Goal: Information Seeking & Learning: Learn about a topic

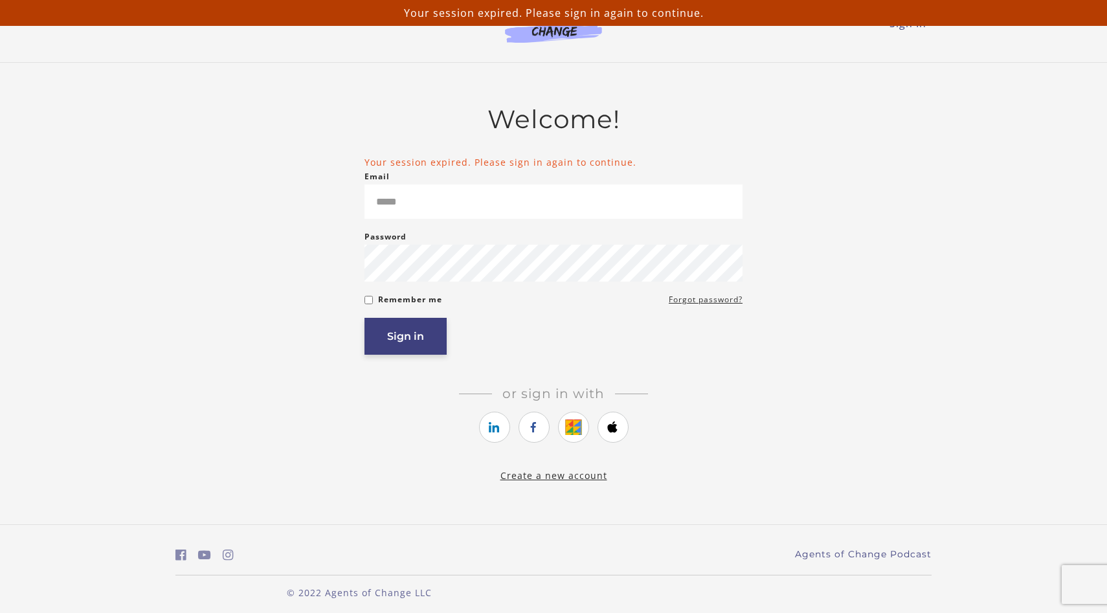
type input "**********"
click at [413, 336] on button "Sign in" at bounding box center [405, 336] width 82 height 37
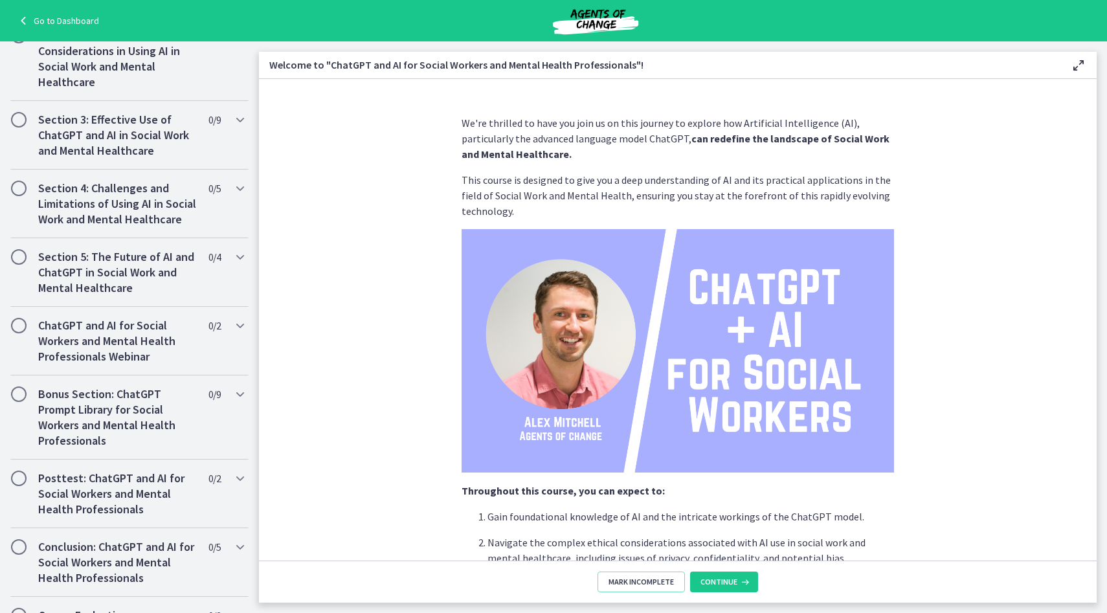
scroll to position [474, 0]
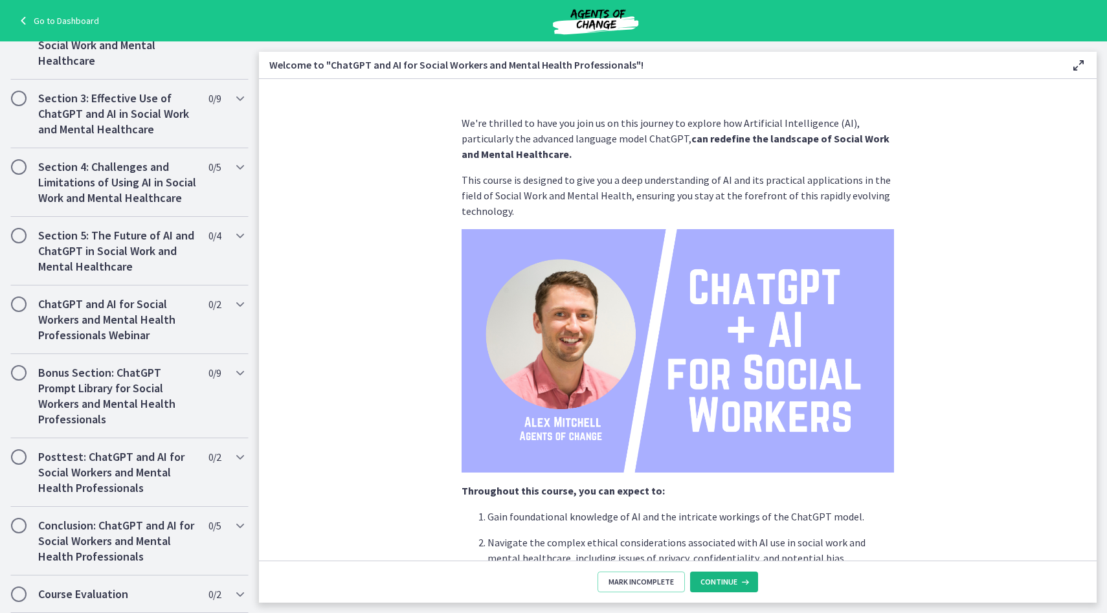
click at [726, 583] on span "Continue" at bounding box center [718, 582] width 37 height 10
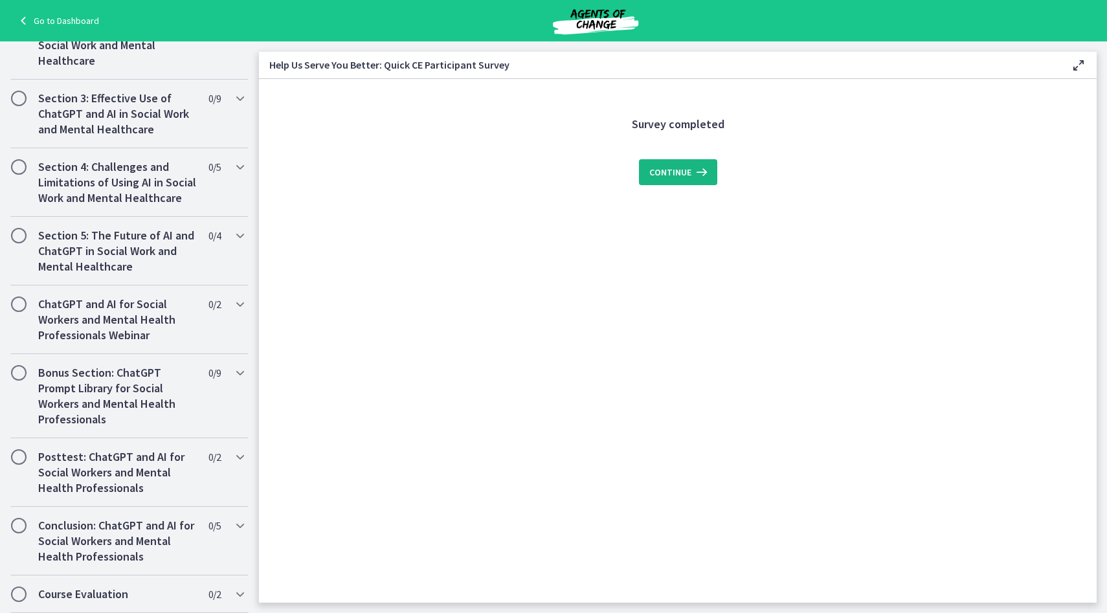
click at [689, 173] on span "Continue" at bounding box center [670, 172] width 42 height 16
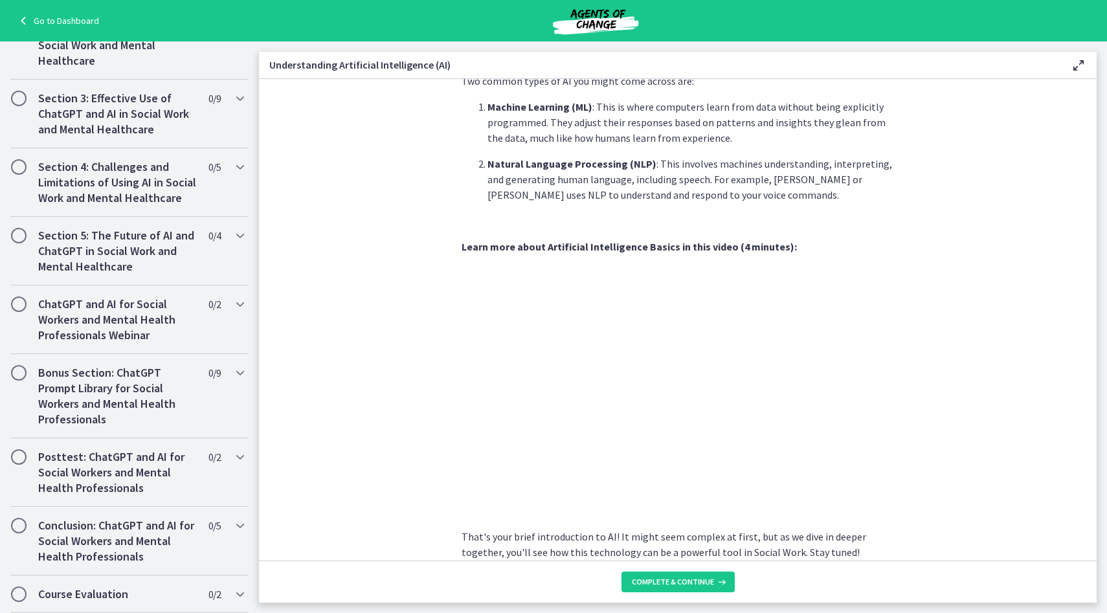
scroll to position [470, 0]
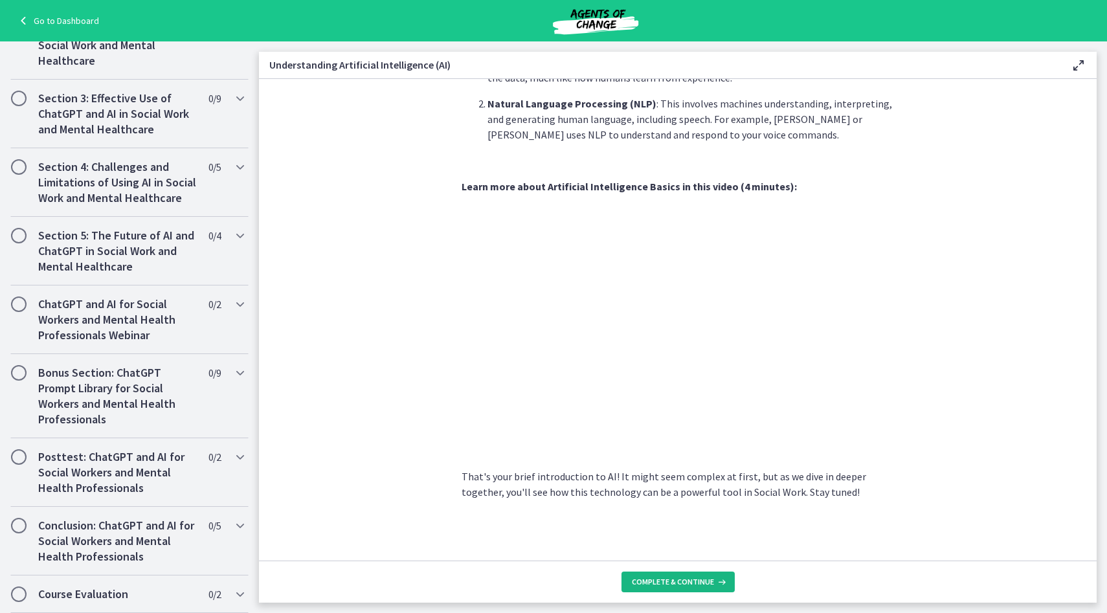
click at [680, 579] on span "Complete & continue" at bounding box center [673, 582] width 82 height 10
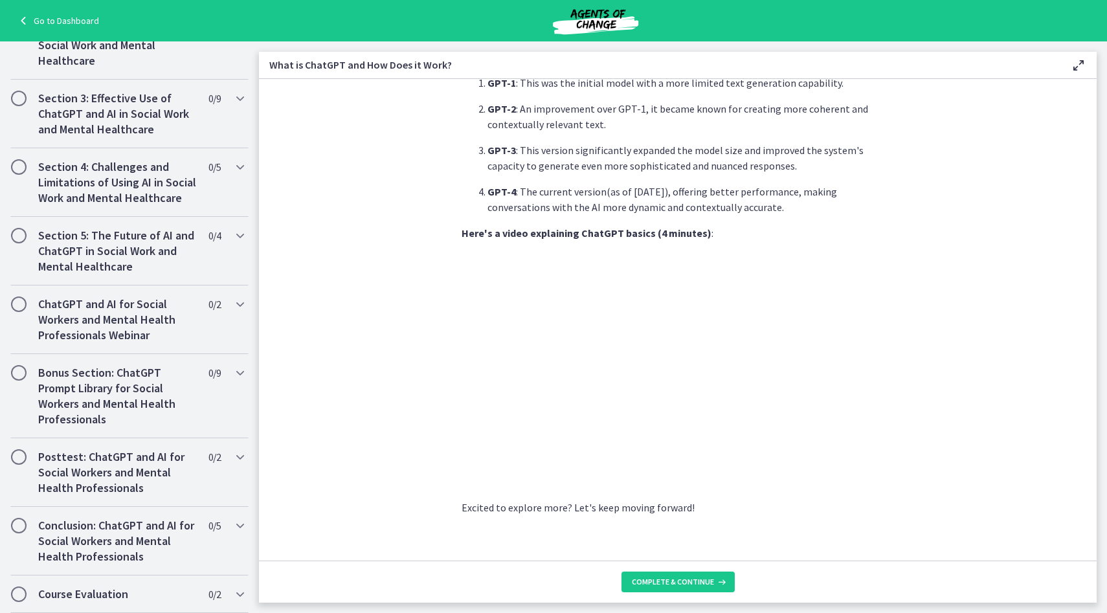
scroll to position [542, 0]
click at [680, 580] on span "Complete & continue" at bounding box center [673, 582] width 82 height 10
